Goal: Transaction & Acquisition: Purchase product/service

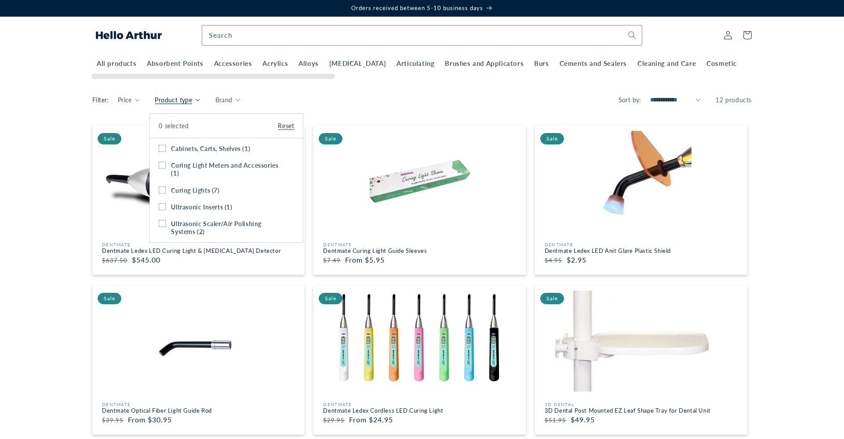
click at [199, 95] on summary "Product type" at bounding box center [177, 99] width 45 height 9
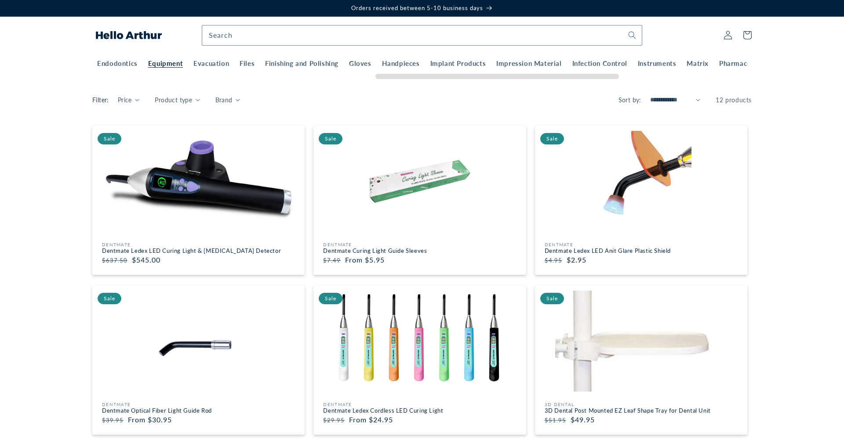
click at [635, 64] on span "Instruments" at bounding box center [654, 63] width 39 height 9
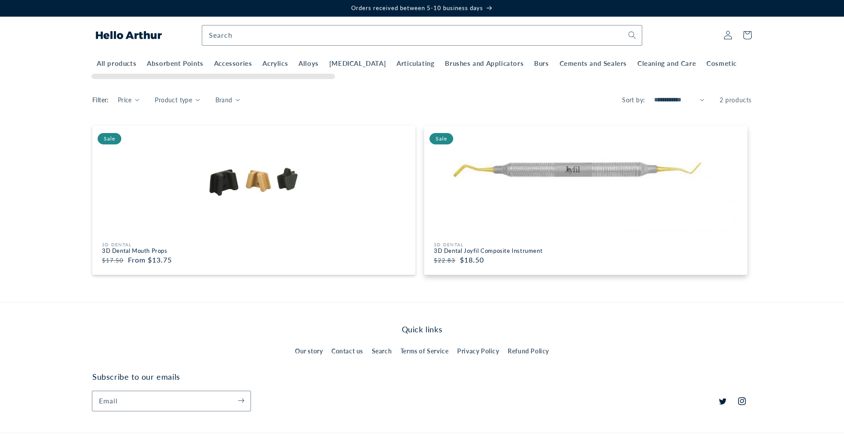
scroll to position [0, 0]
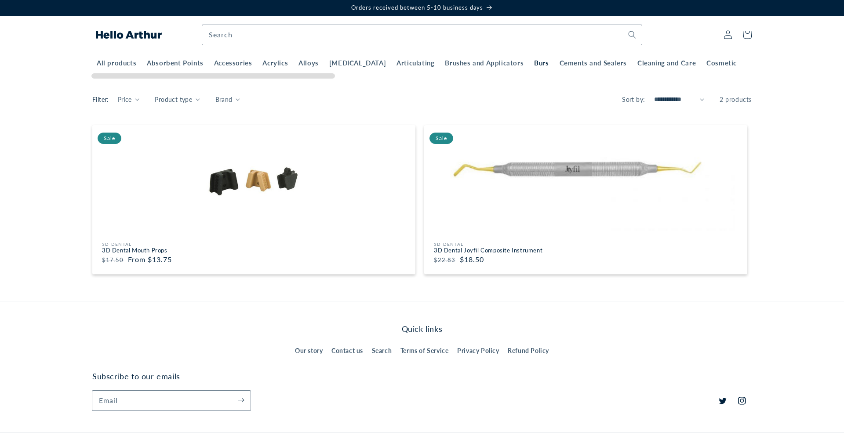
click at [534, 64] on span "Burs" at bounding box center [541, 63] width 14 height 9
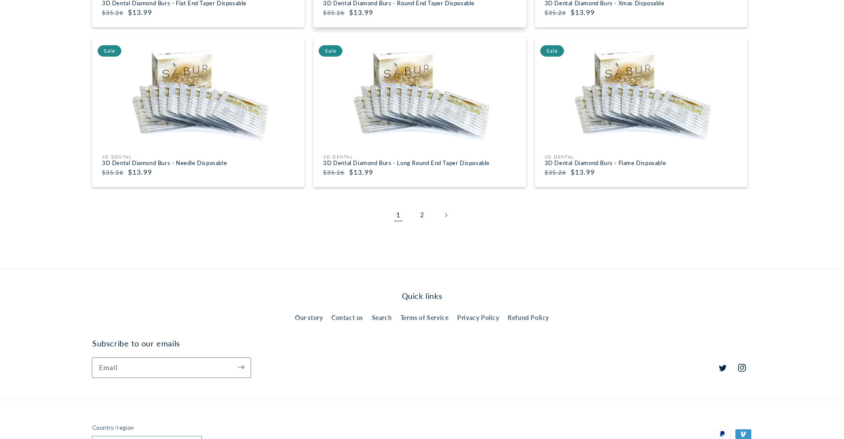
scroll to position [1209, 0]
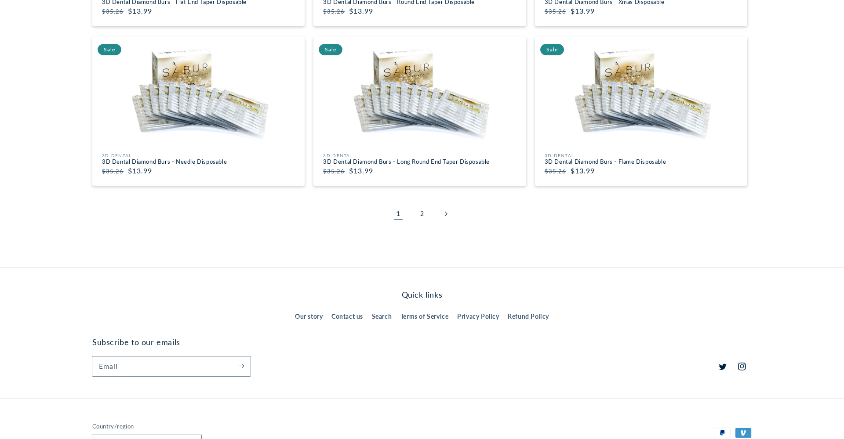
click at [445, 214] on icon "Next page" at bounding box center [446, 214] width 3 height 5
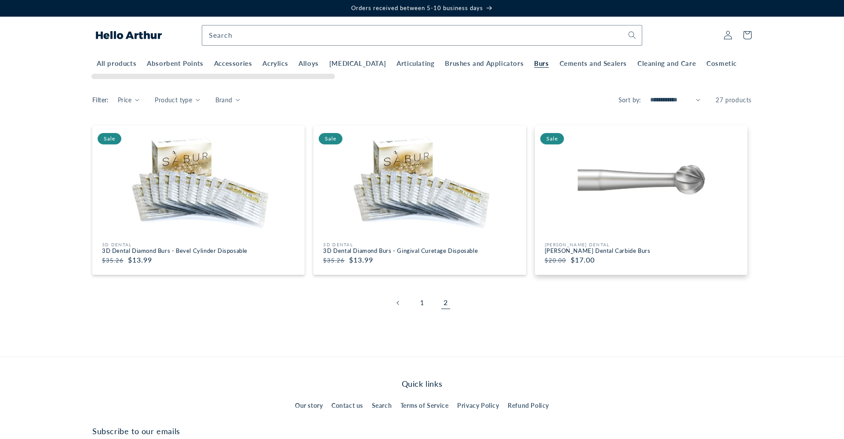
click at [627, 206] on img at bounding box center [640, 181] width 207 height 101
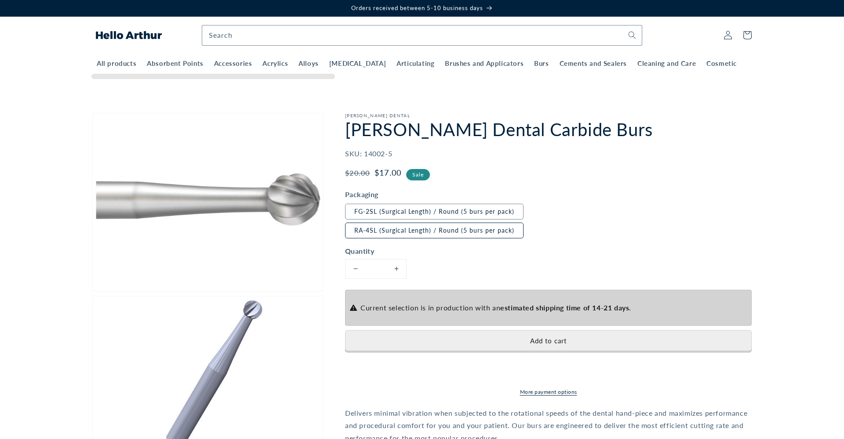
click at [445, 233] on label "RA-4SL (Surgical Length) / Round (5 burs per pack)" at bounding box center [434, 231] width 178 height 16
click at [167, 72] on div "All products Absorbent Points Accessories Acrylics Alloys Anesthetics Articulat…" at bounding box center [418, 67] width 655 height 27
click at [235, 65] on span "Accessories" at bounding box center [233, 63] width 38 height 9
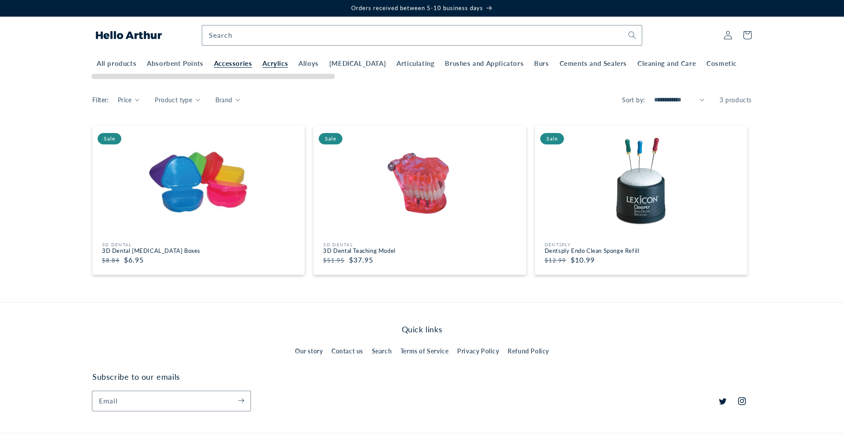
click at [264, 63] on span "Acrylics" at bounding box center [274, 63] width 25 height 9
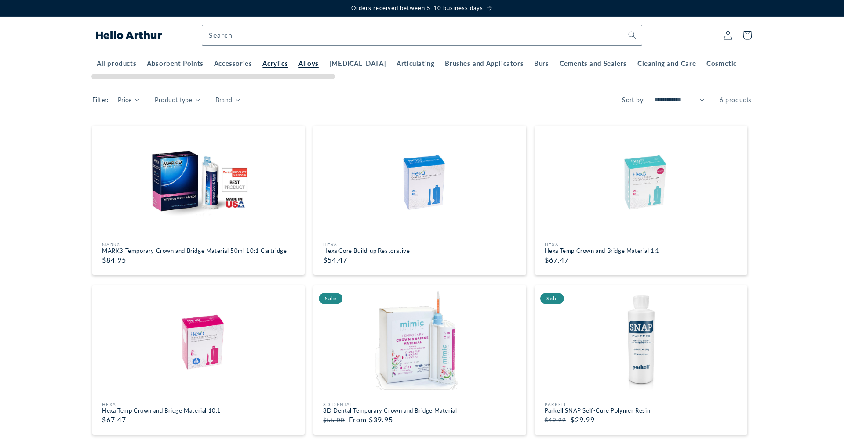
click at [300, 64] on span "Alloys" at bounding box center [308, 63] width 20 height 9
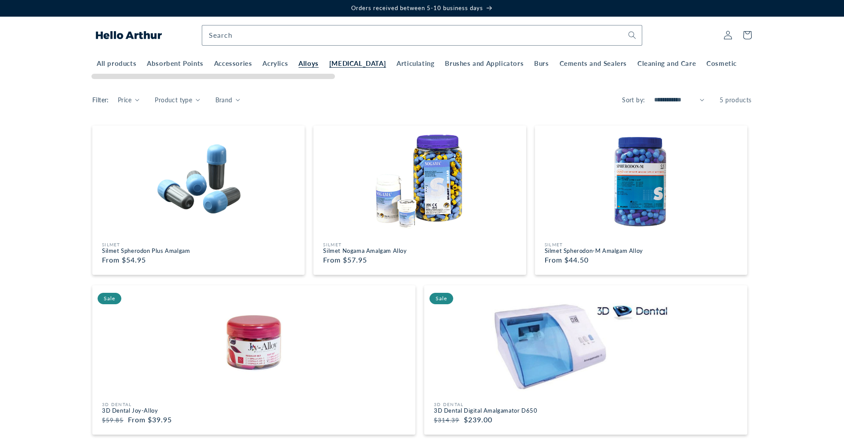
click at [345, 62] on span "[MEDICAL_DATA]" at bounding box center [357, 63] width 57 height 9
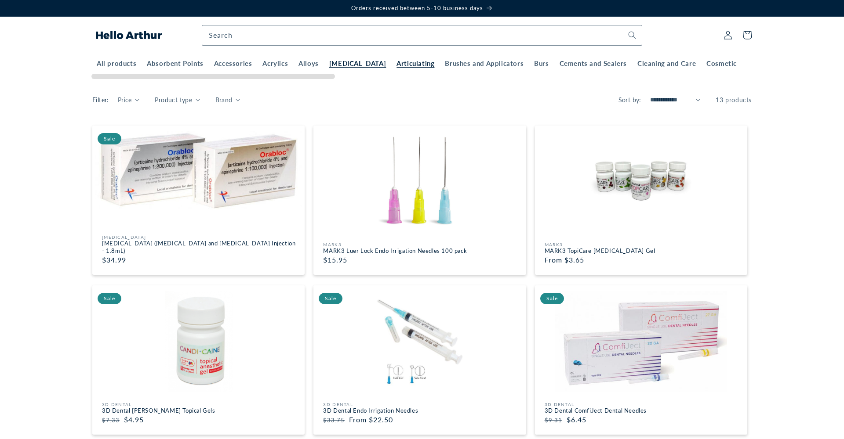
click at [396, 63] on span "Articulating" at bounding box center [415, 63] width 38 height 9
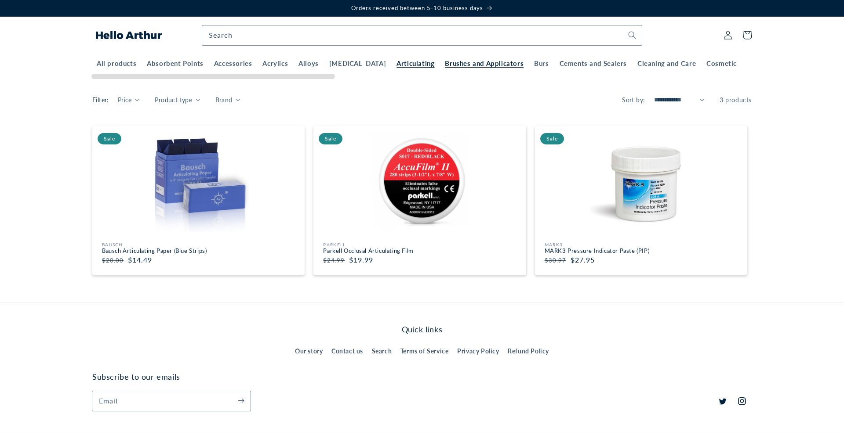
click at [445, 62] on span "Brushes and Applicators" at bounding box center [484, 63] width 79 height 9
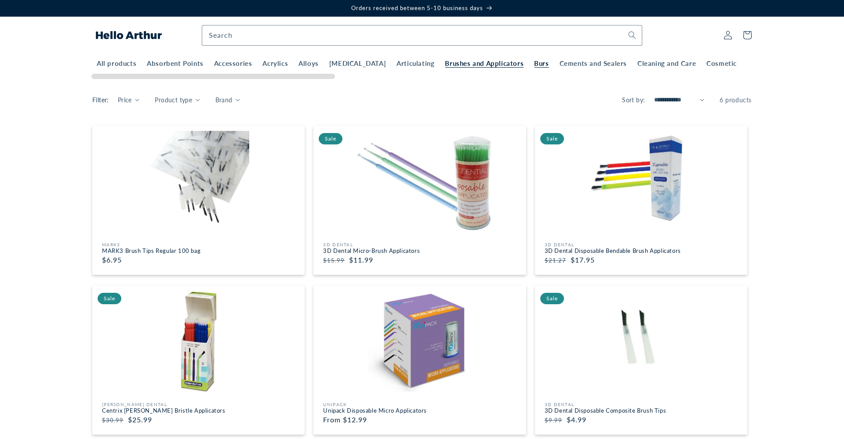
click at [534, 65] on span "Burs" at bounding box center [541, 63] width 14 height 9
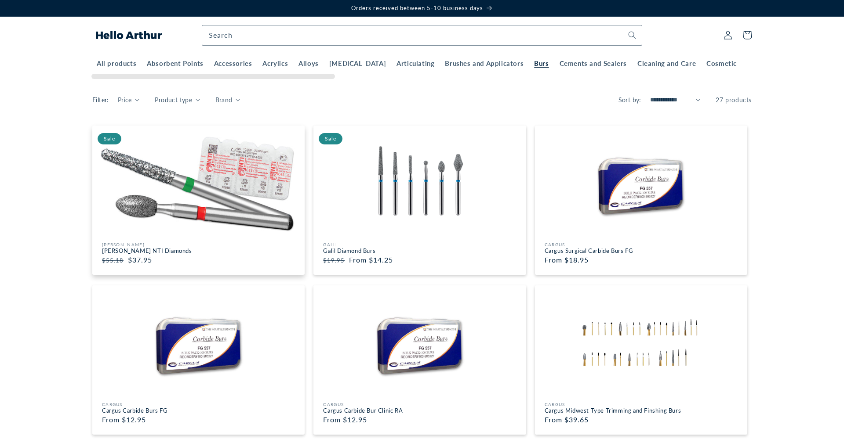
click at [239, 159] on img at bounding box center [198, 181] width 207 height 101
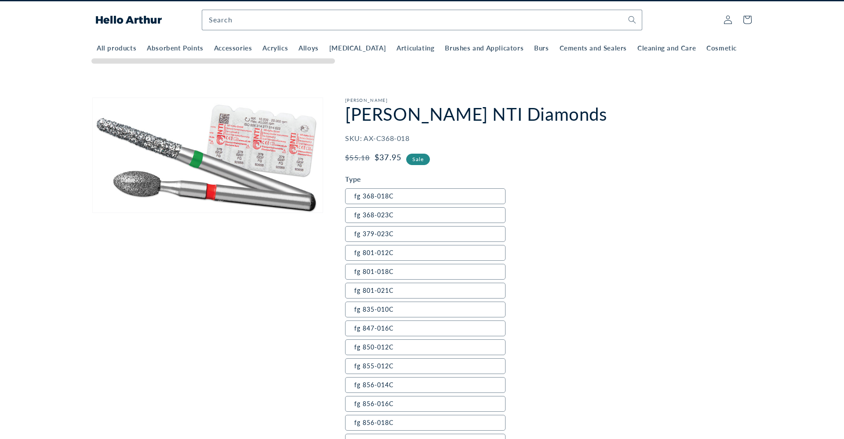
scroll to position [15, 0]
